Goal: Information Seeking & Learning: Learn about a topic

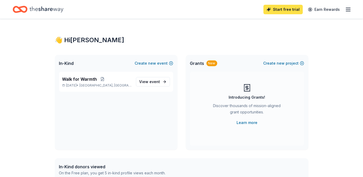
click at [293, 8] on link "Start free trial" at bounding box center [283, 10] width 39 height 10
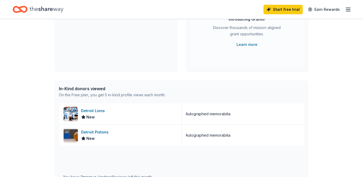
scroll to position [87, 0]
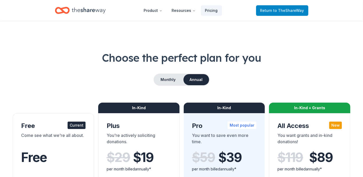
click at [278, 8] on span "to TheShareWay" at bounding box center [289, 10] width 31 height 4
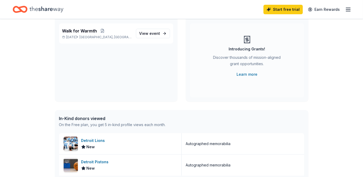
scroll to position [48, 0]
click at [113, 36] on p "Mar 07, 2026 • Port Huron, MI" at bounding box center [97, 38] width 70 height 4
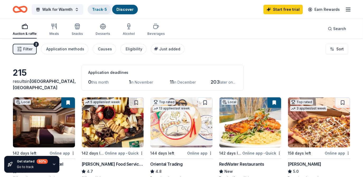
click at [103, 8] on link "Track · 5" at bounding box center [99, 9] width 15 height 4
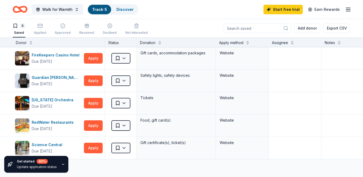
click at [22, 7] on icon "Home" at bounding box center [23, 9] width 8 height 5
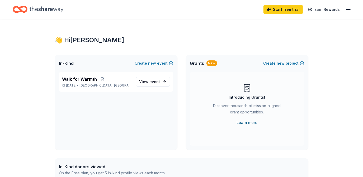
click at [249, 122] on link "Learn more" at bounding box center [247, 123] width 21 height 6
click at [80, 80] on span "Walk for Warmth" at bounding box center [79, 79] width 35 height 6
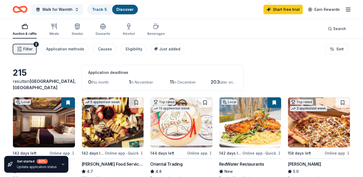
click at [58, 9] on span "Walk for Warmth" at bounding box center [57, 9] width 30 height 6
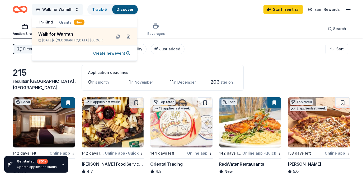
click at [58, 9] on span "Walk for Warmth" at bounding box center [57, 9] width 30 height 6
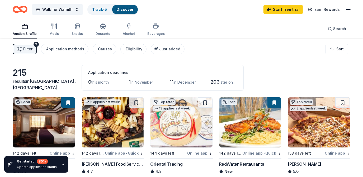
click at [322, 126] on img at bounding box center [319, 123] width 62 height 50
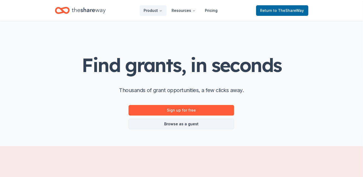
click at [195, 125] on link "Browse as a guest" at bounding box center [182, 124] width 106 height 11
click at [174, 128] on link "Browse as a guest" at bounding box center [182, 124] width 106 height 11
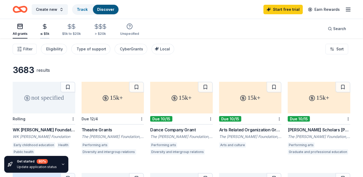
click at [45, 29] on icon "button" at bounding box center [45, 27] width 6 height 6
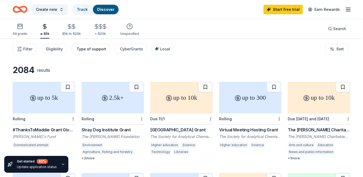
click at [84, 50] on div "Type of support" at bounding box center [92, 49] width 30 height 6
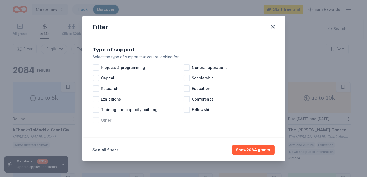
click at [96, 122] on div at bounding box center [96, 120] width 6 height 6
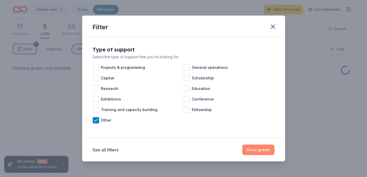
click at [261, 149] on button "Show grants" at bounding box center [258, 150] width 32 height 11
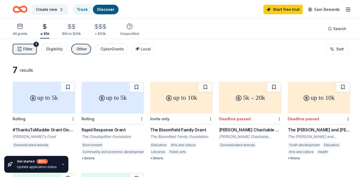
click at [119, 107] on div "up to 5k" at bounding box center [113, 98] width 63 height 32
click at [22, 33] on div "All grants" at bounding box center [20, 34] width 15 height 4
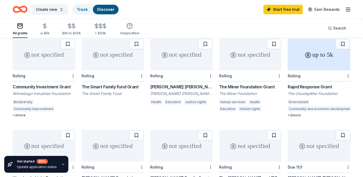
scroll to position [132, 0]
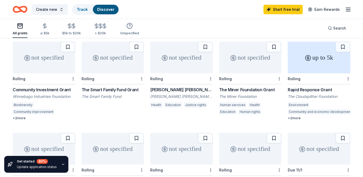
click at [317, 87] on div "Rapid Response Grant" at bounding box center [319, 90] width 63 height 6
